Goal: Check status

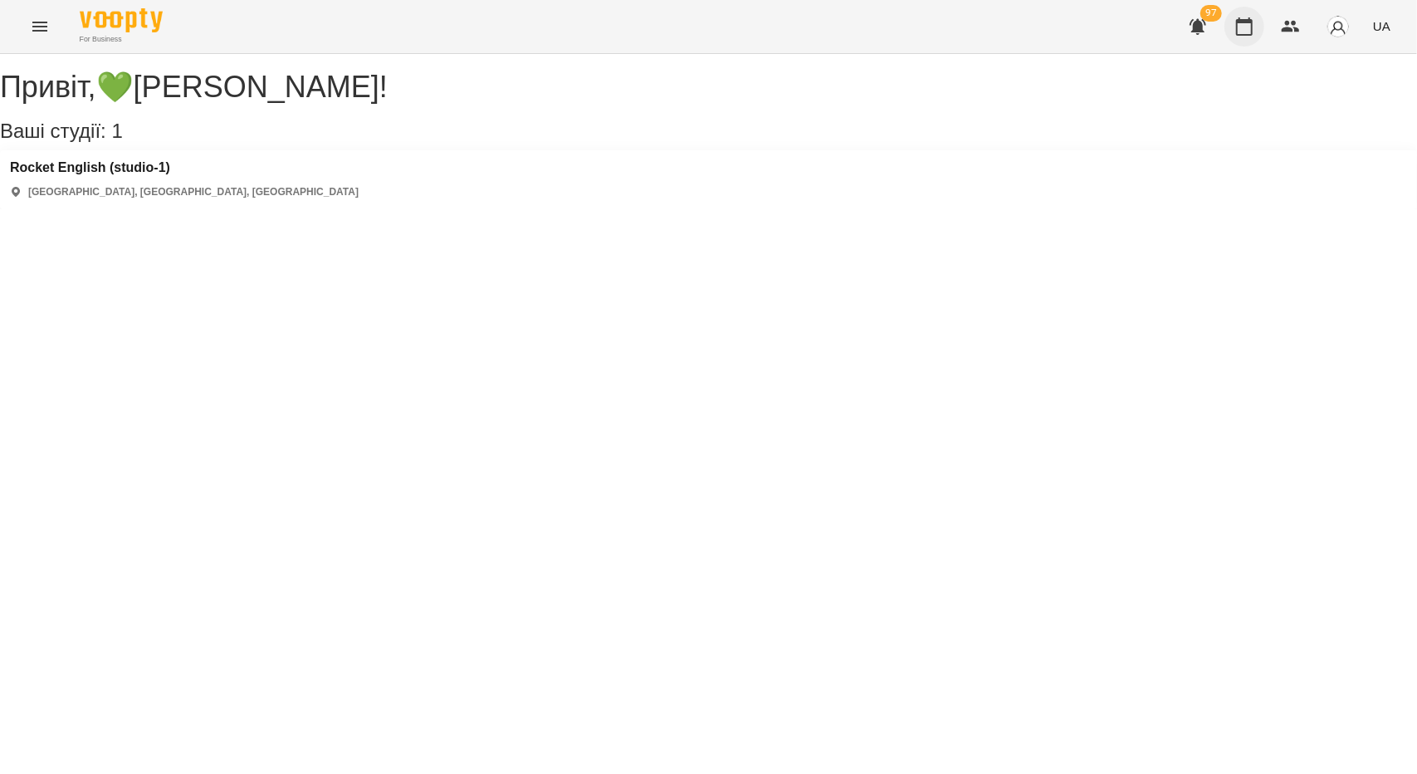
click at [1249, 29] on icon "button" at bounding box center [1245, 27] width 20 height 20
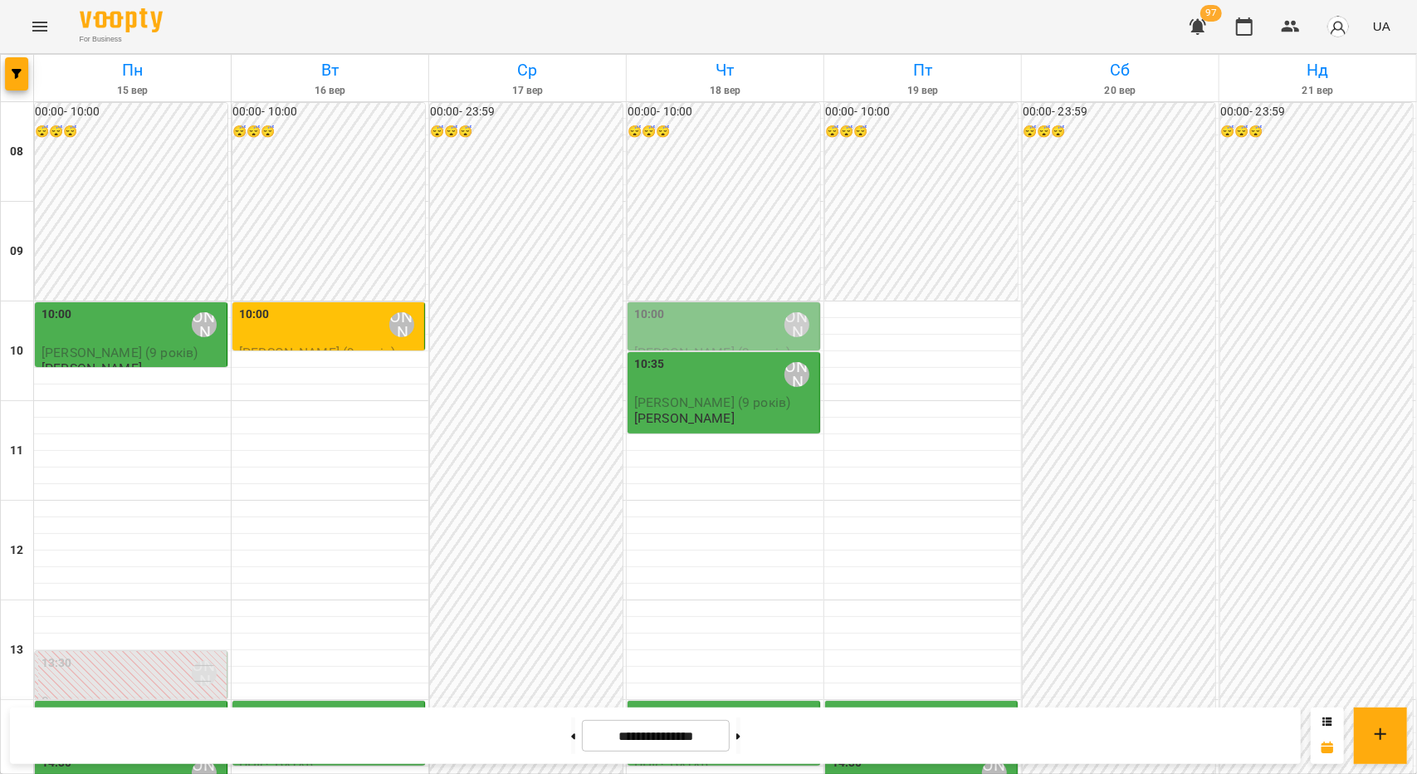
click at [735, 322] on div "10:00 💚Бандура Альона Валерїївна" at bounding box center [725, 325] width 182 height 38
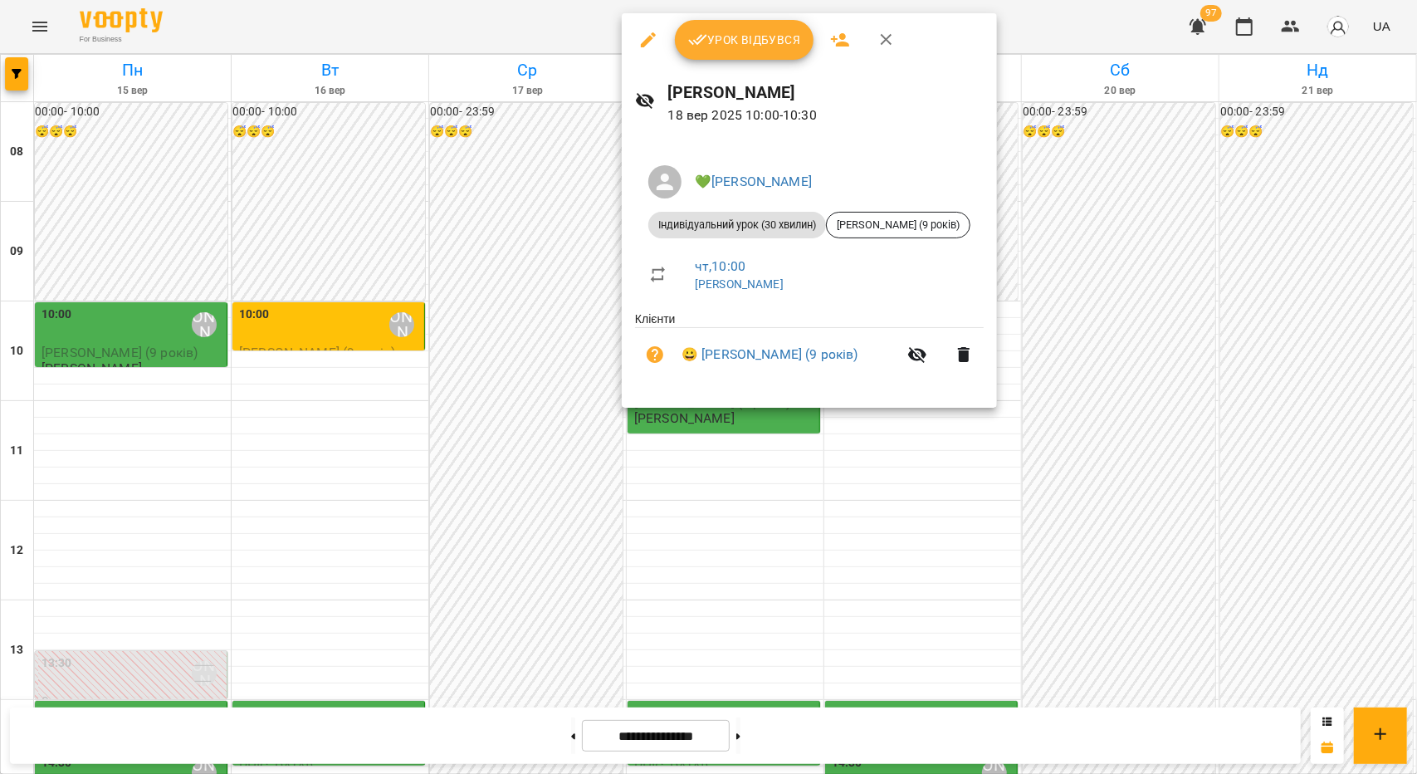
click at [737, 487] on div at bounding box center [708, 387] width 1417 height 774
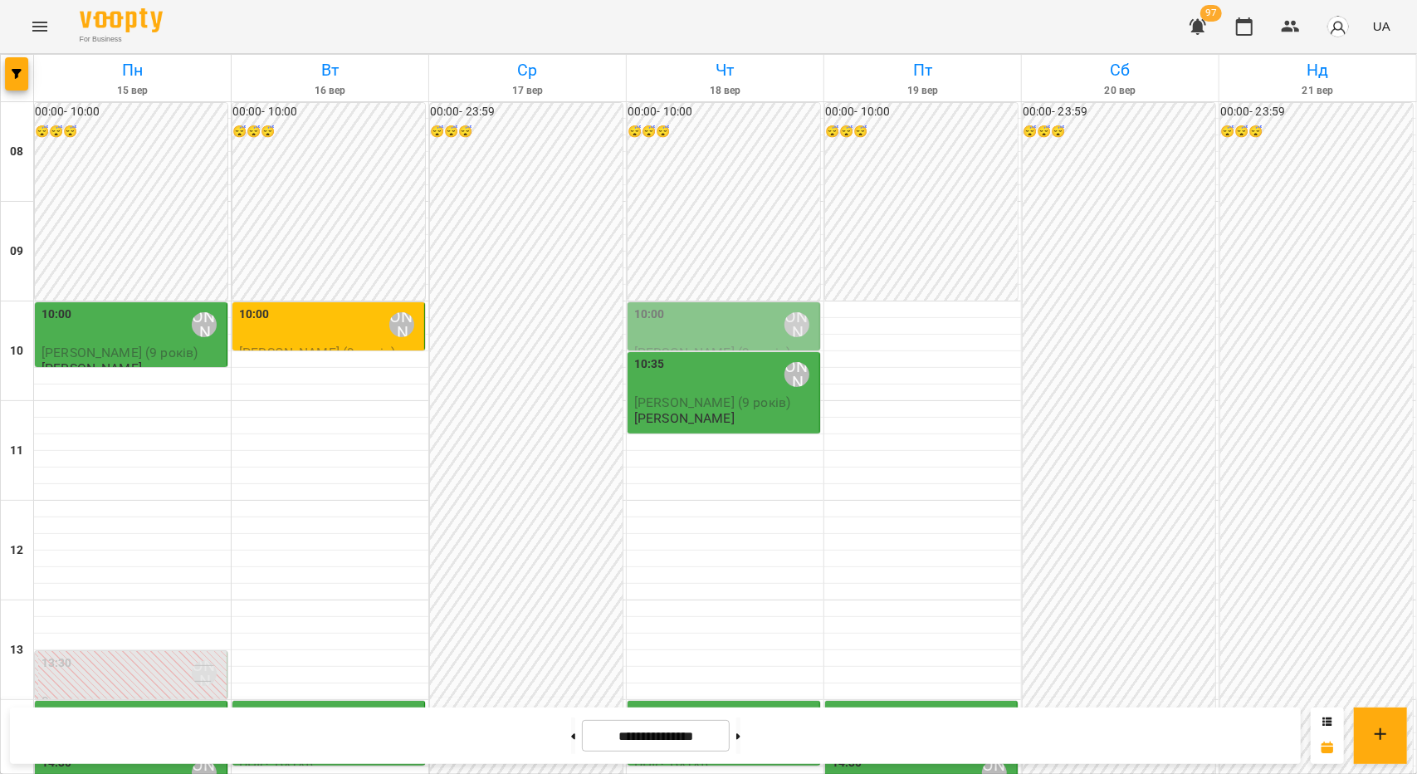
click at [663, 325] on div "10:00 💚Бандура Альона Валерїївна" at bounding box center [725, 325] width 182 height 38
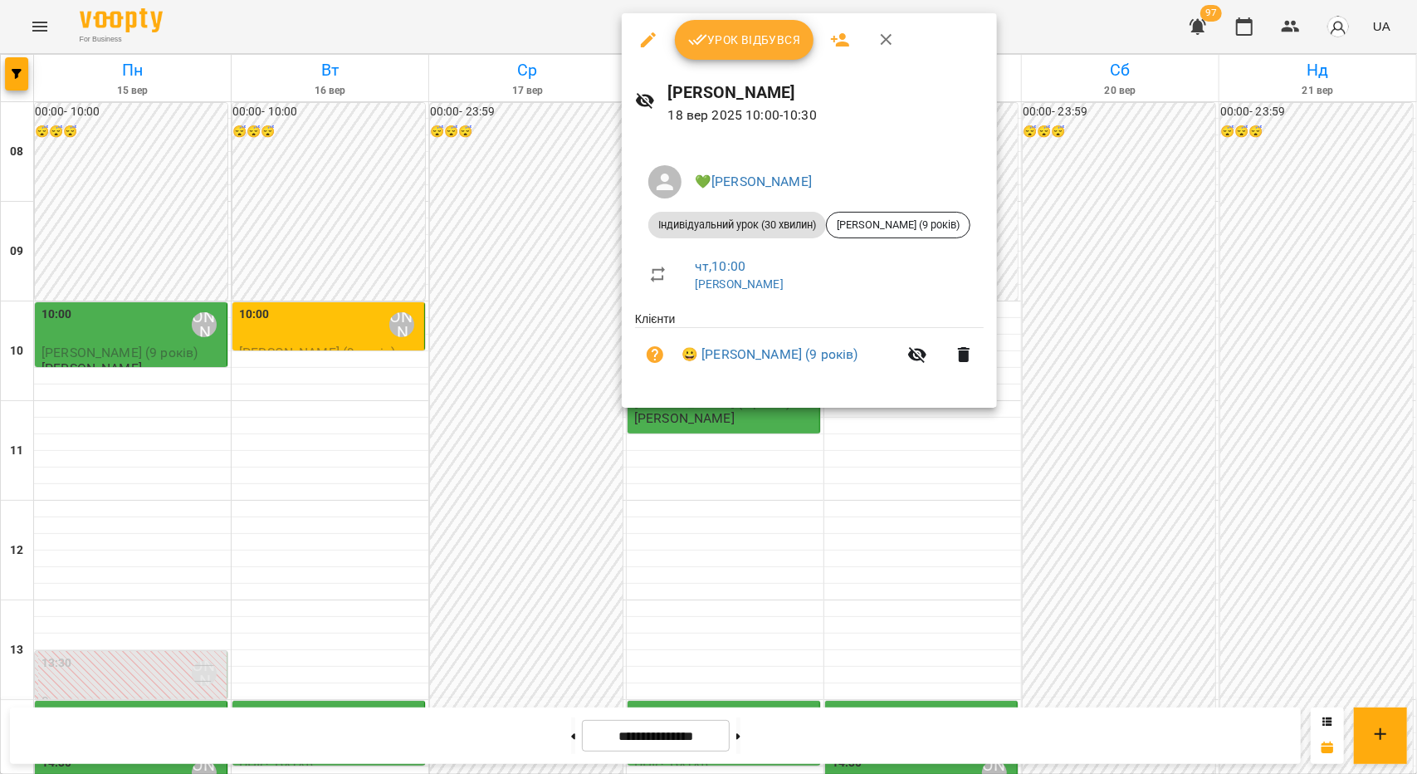
click at [739, 550] on div at bounding box center [708, 387] width 1417 height 774
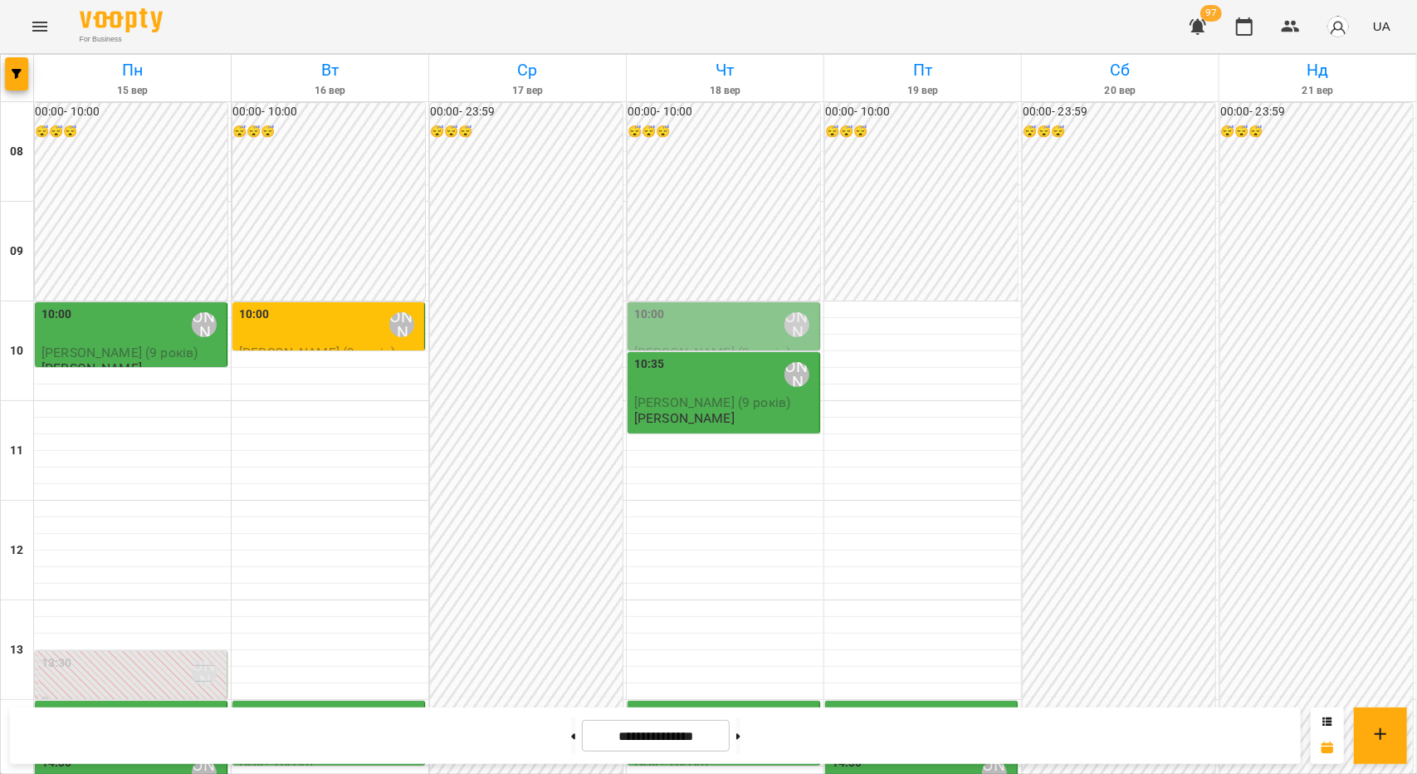
scroll to position [133, 0]
click at [769, 306] on div "10:00 💚Бандура Альона Валерїївна" at bounding box center [725, 325] width 182 height 38
